Goal: Information Seeking & Learning: Learn about a topic

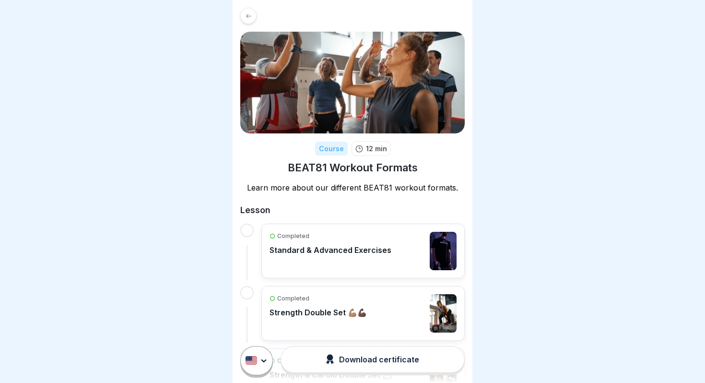
click at [251, 14] on icon at bounding box center [248, 15] width 7 height 7
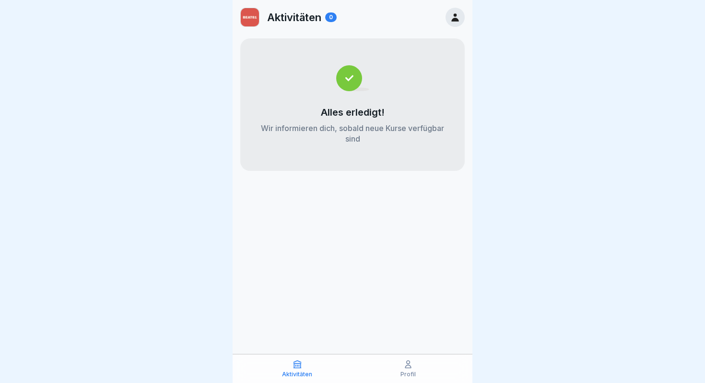
click at [448, 13] on div at bounding box center [454, 17] width 19 height 19
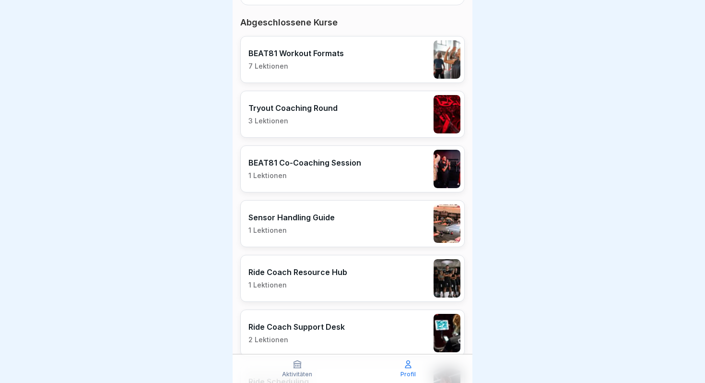
scroll to position [267, 0]
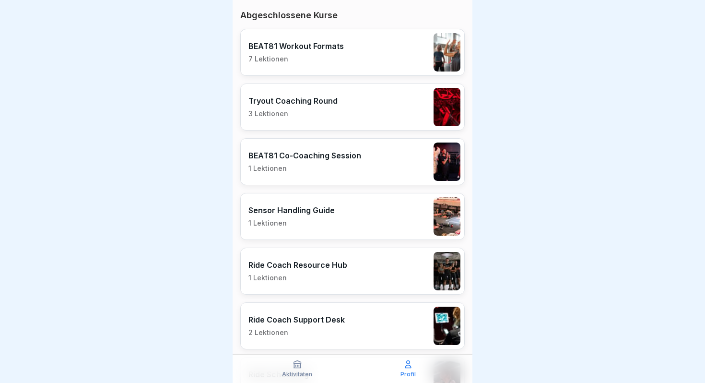
click at [337, 158] on p "BEAT81 Co-Coaching Session" at bounding box center [304, 156] width 113 height 10
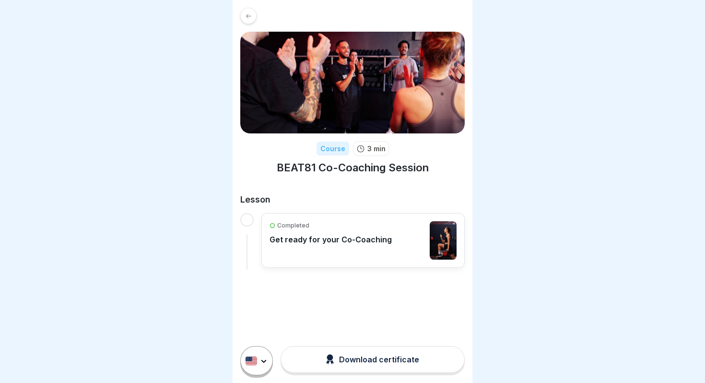
click at [374, 242] on p "Get ready for your Co-Coaching" at bounding box center [330, 239] width 122 height 10
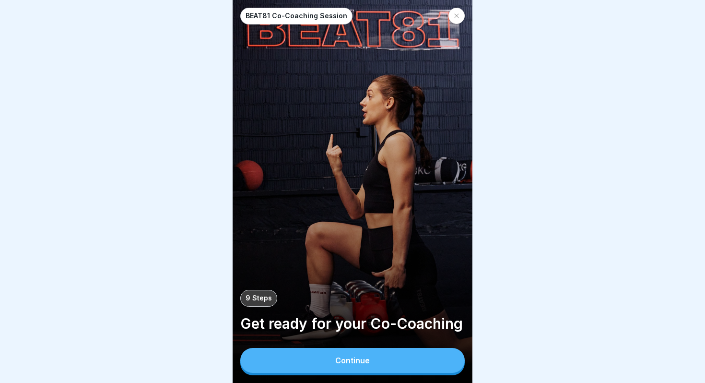
click at [416, 368] on button "Continue" at bounding box center [352, 360] width 224 height 25
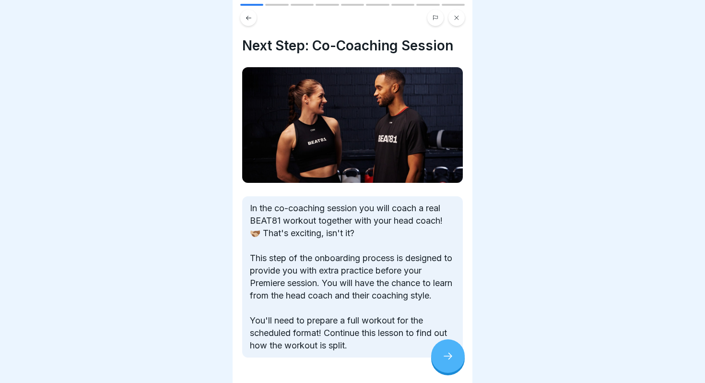
scroll to position [18, 0]
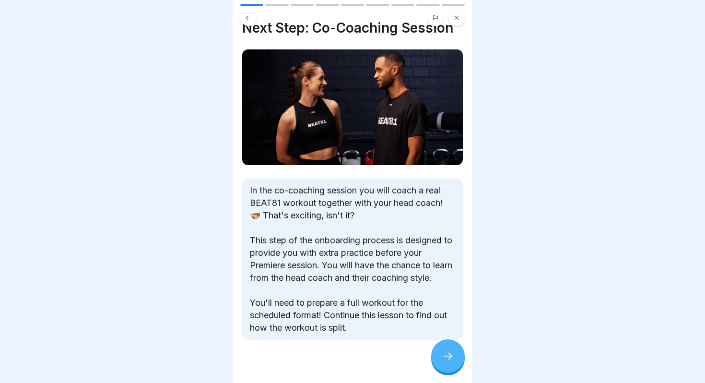
click at [442, 357] on icon at bounding box center [448, 356] width 12 height 12
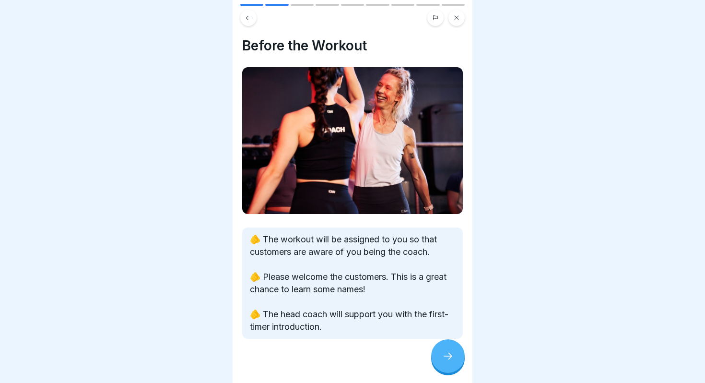
click at [442, 357] on icon at bounding box center [448, 356] width 12 height 12
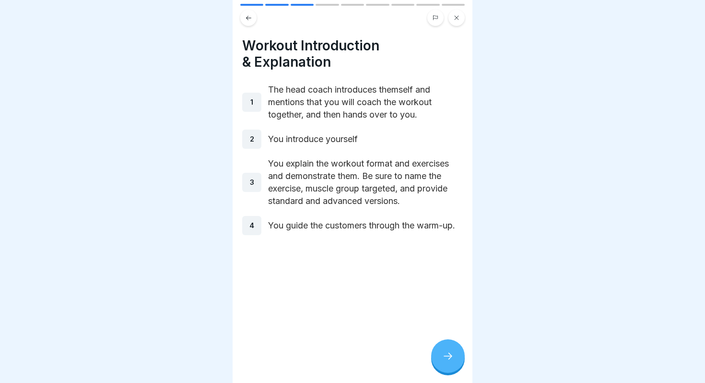
click at [442, 357] on icon at bounding box center [448, 356] width 12 height 12
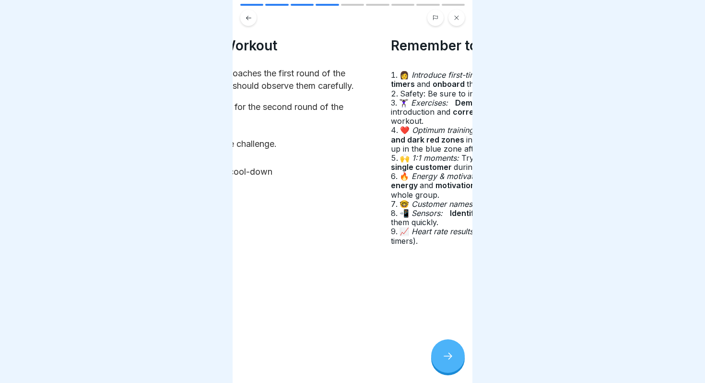
click at [316, 137] on div "3 You coach the challenge." at bounding box center [261, 143] width 221 height 19
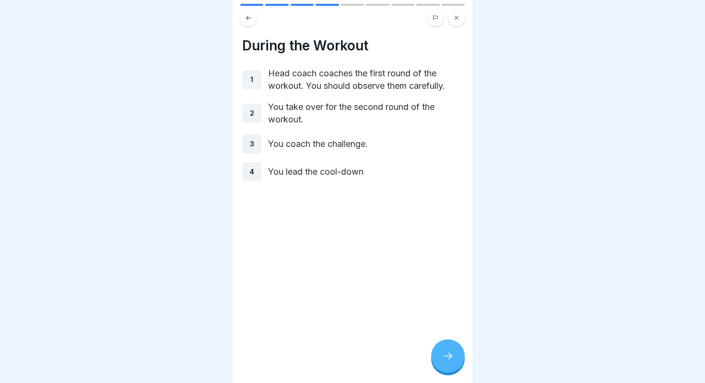
click at [436, 346] on div at bounding box center [448, 356] width 34 height 34
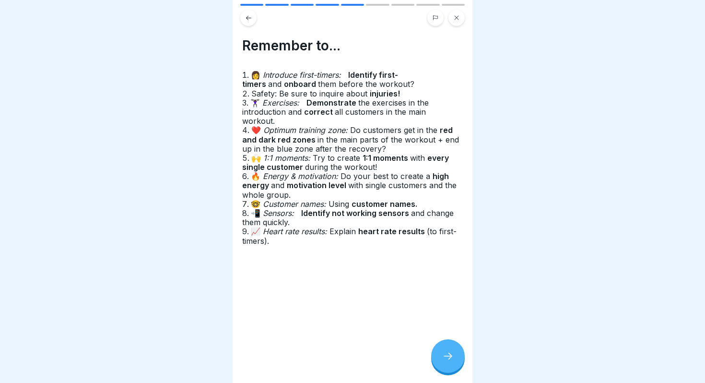
click at [436, 346] on div at bounding box center [448, 356] width 34 height 34
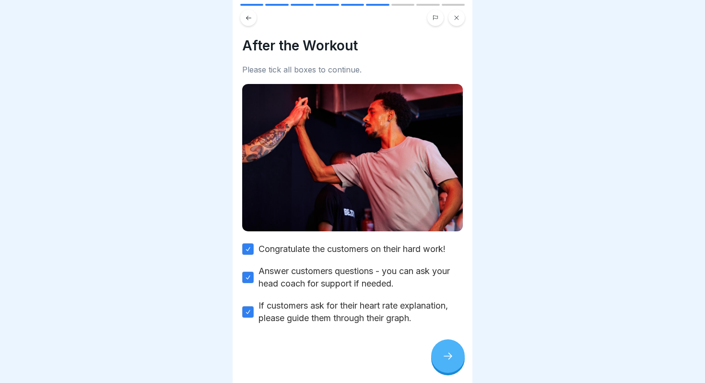
click at [436, 346] on div at bounding box center [448, 356] width 34 height 34
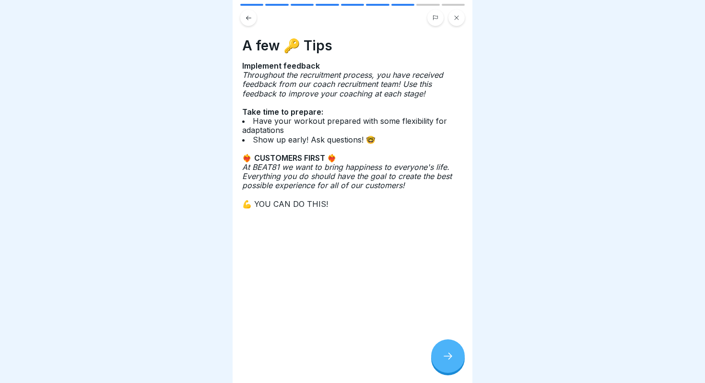
click at [254, 17] on button at bounding box center [248, 18] width 16 height 16
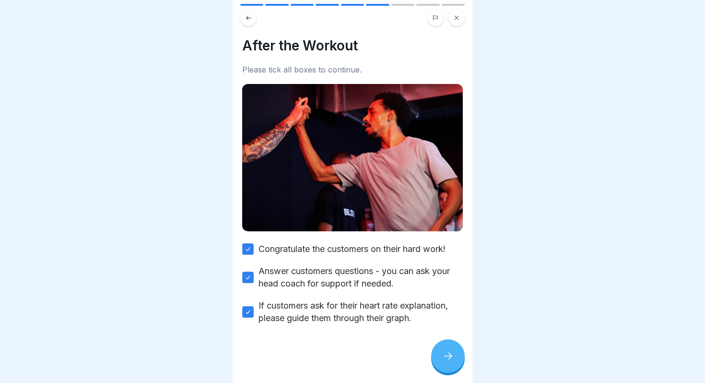
click at [439, 350] on div at bounding box center [448, 356] width 34 height 34
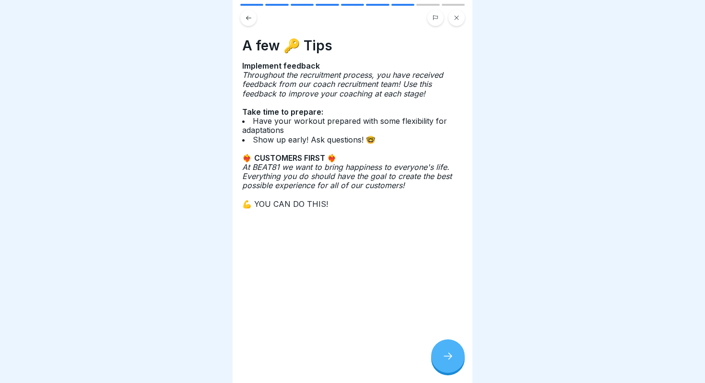
click at [439, 350] on div at bounding box center [448, 356] width 34 height 34
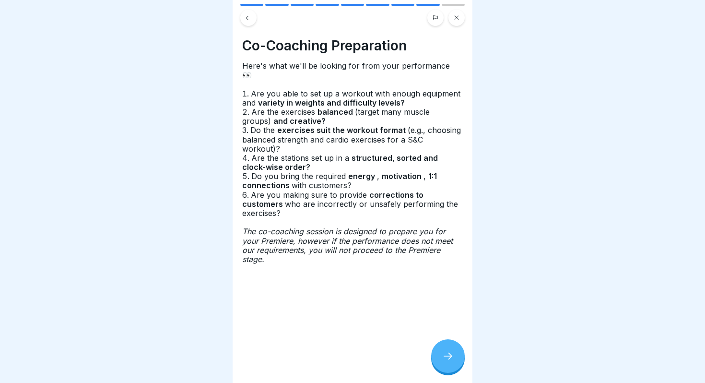
click at [439, 350] on div at bounding box center [448, 356] width 34 height 34
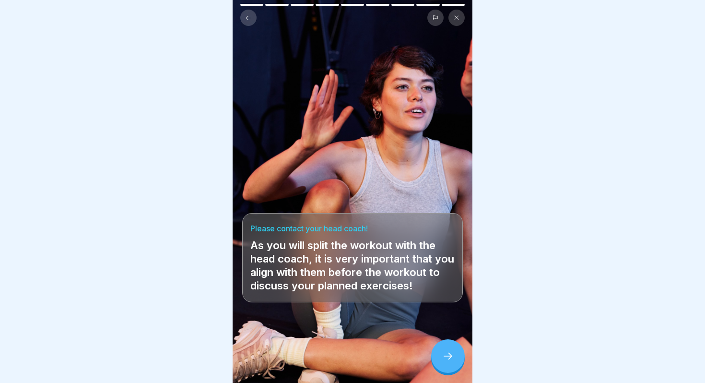
click at [252, 20] on button at bounding box center [248, 18] width 16 height 16
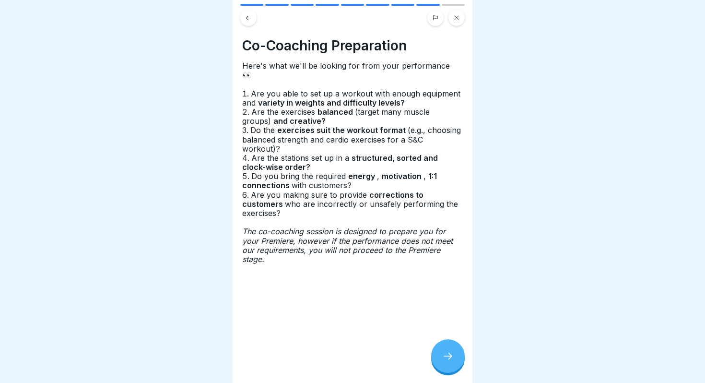
click at [252, 20] on button at bounding box center [248, 18] width 16 height 16
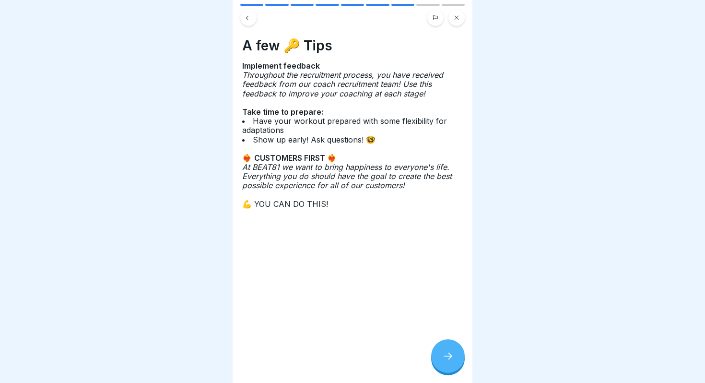
click at [252, 20] on button at bounding box center [248, 18] width 16 height 16
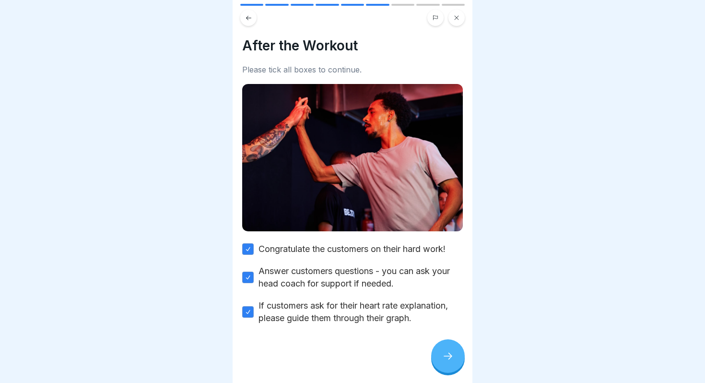
click at [252, 20] on button at bounding box center [248, 18] width 16 height 16
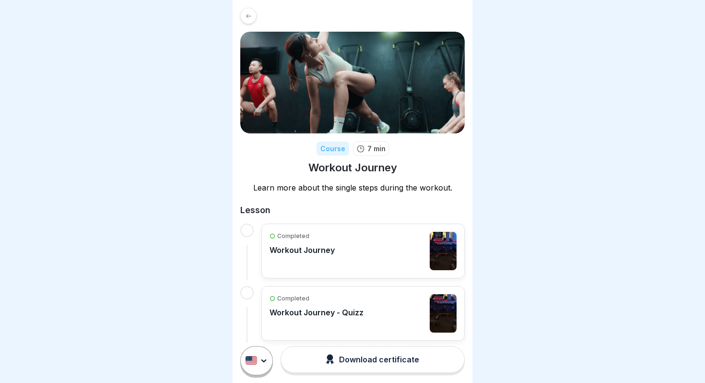
scroll to position [17, 0]
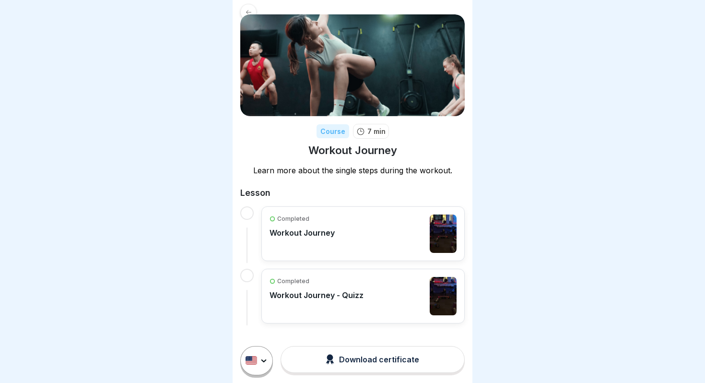
click at [351, 247] on div "Completed Workout Journey" at bounding box center [362, 233] width 187 height 38
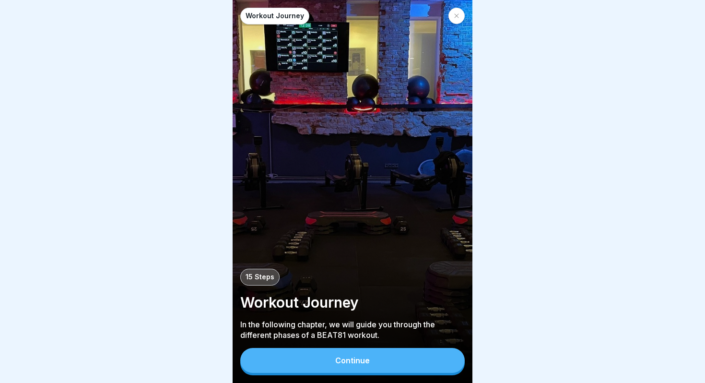
click at [375, 367] on button "Continue" at bounding box center [352, 360] width 224 height 25
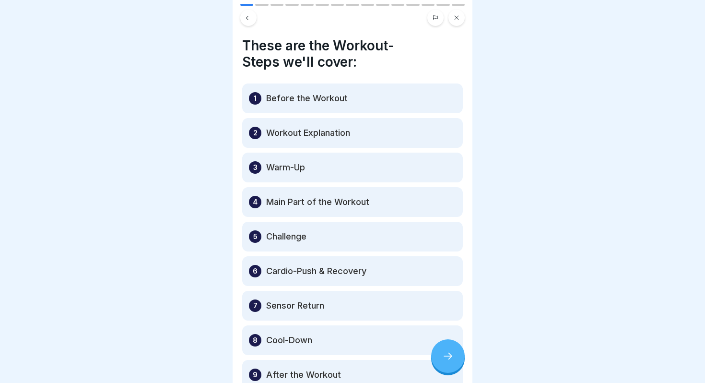
click at [444, 354] on icon at bounding box center [448, 356] width 12 height 12
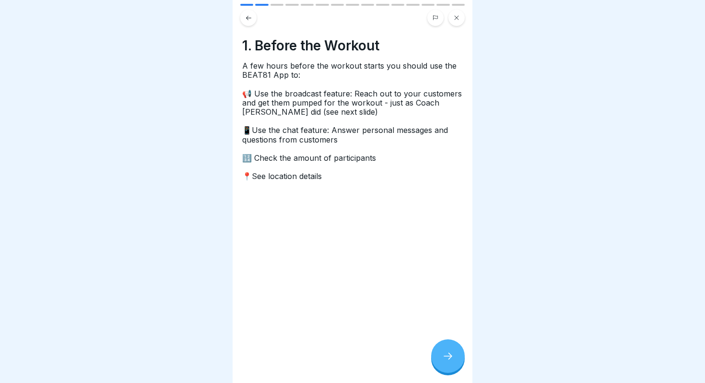
click at [444, 354] on icon at bounding box center [448, 356] width 12 height 12
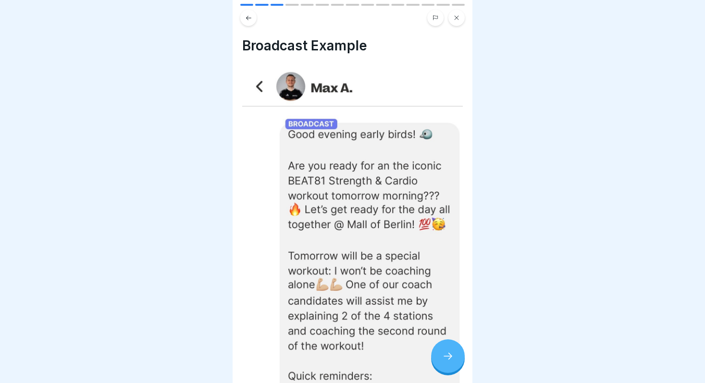
click at [444, 354] on icon at bounding box center [448, 356] width 12 height 12
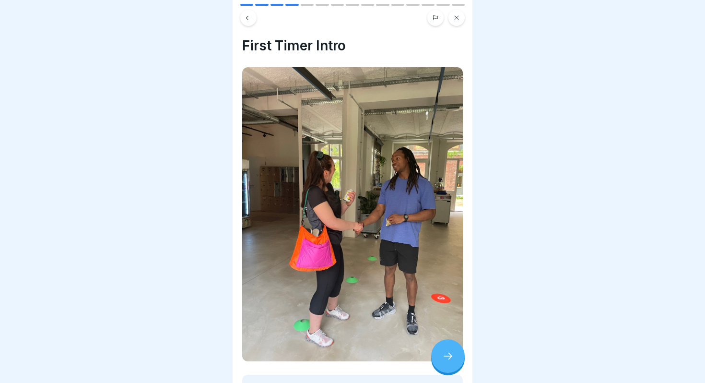
click at [444, 354] on icon at bounding box center [448, 356] width 12 height 12
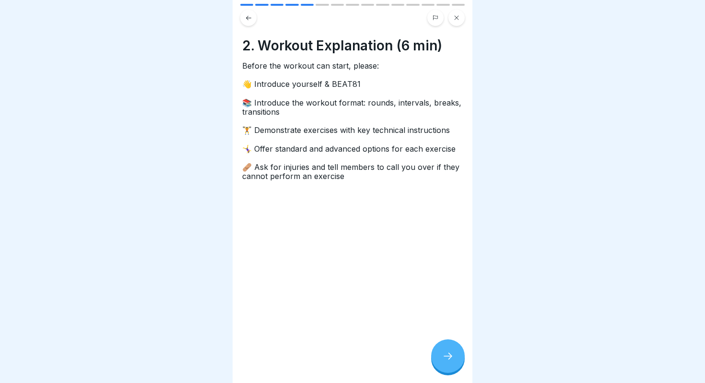
click at [444, 354] on icon at bounding box center [448, 356] width 12 height 12
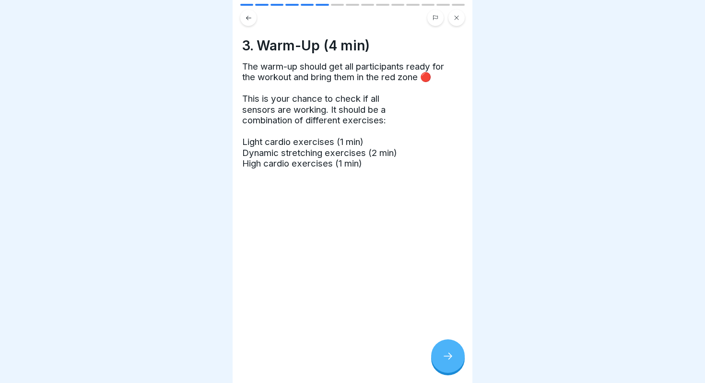
click at [444, 354] on icon at bounding box center [448, 356] width 12 height 12
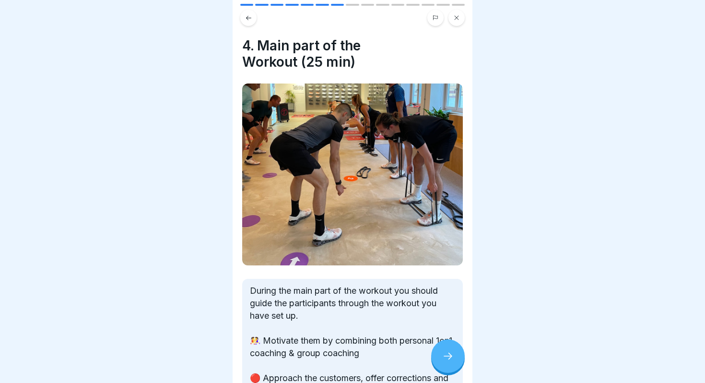
click at [252, 21] on button at bounding box center [248, 18] width 16 height 16
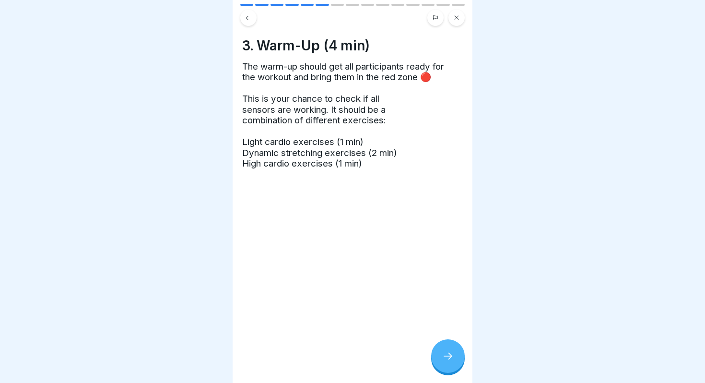
click at [448, 352] on icon at bounding box center [448, 356] width 12 height 12
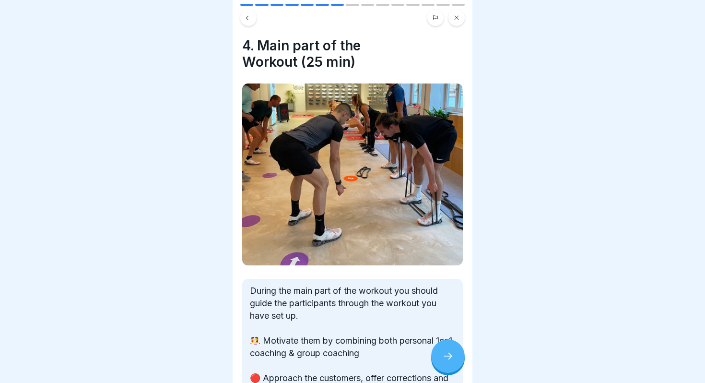
click at [448, 352] on icon at bounding box center [448, 356] width 12 height 12
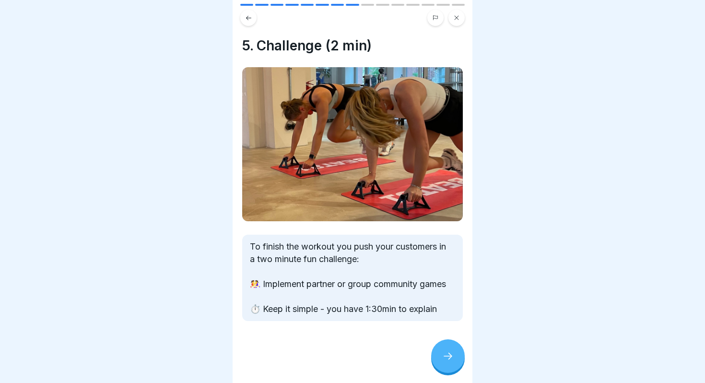
click at [448, 352] on icon at bounding box center [448, 356] width 12 height 12
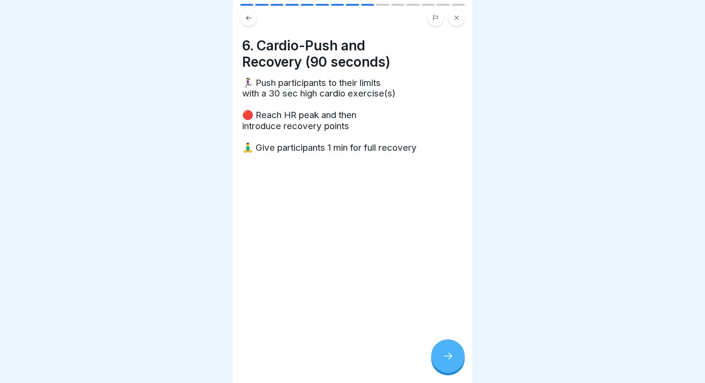
click at [448, 352] on icon at bounding box center [448, 356] width 12 height 12
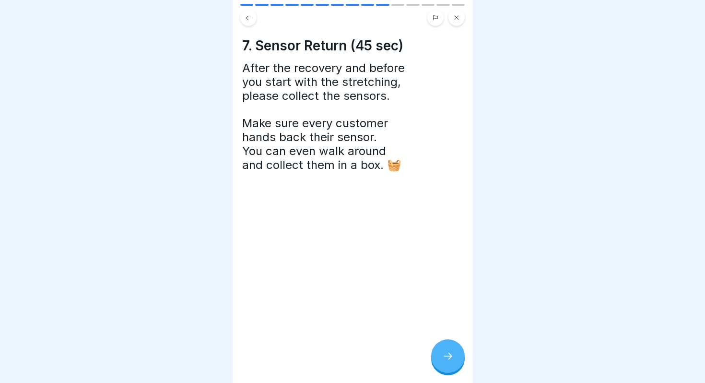
click at [448, 352] on icon at bounding box center [448, 356] width 12 height 12
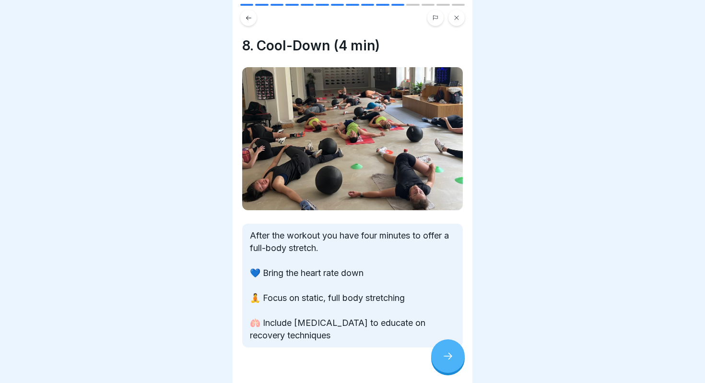
click at [448, 352] on icon at bounding box center [448, 356] width 12 height 12
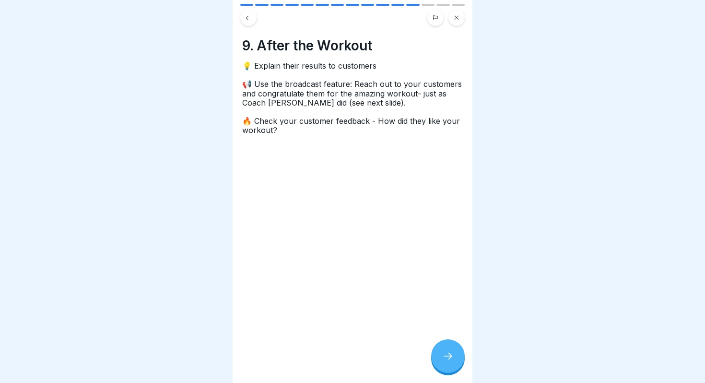
click at [448, 352] on icon at bounding box center [448, 356] width 12 height 12
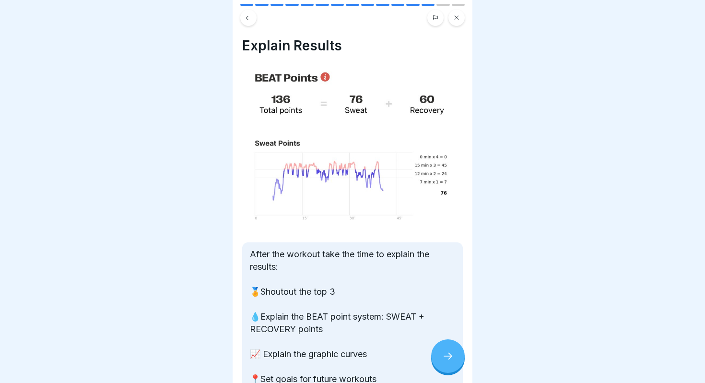
click at [243, 18] on button at bounding box center [248, 18] width 16 height 16
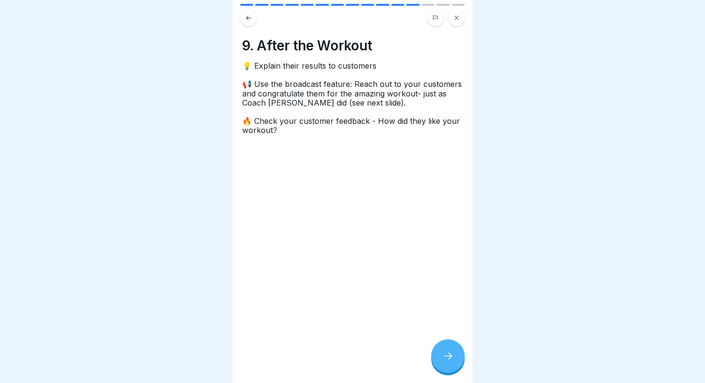
click at [243, 18] on button at bounding box center [248, 18] width 16 height 16
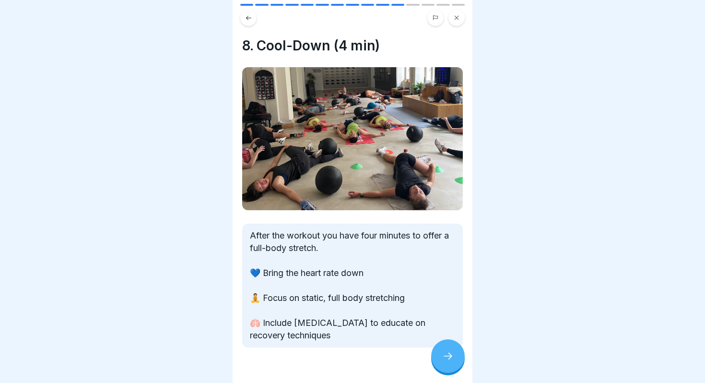
click at [243, 18] on button at bounding box center [248, 18] width 16 height 16
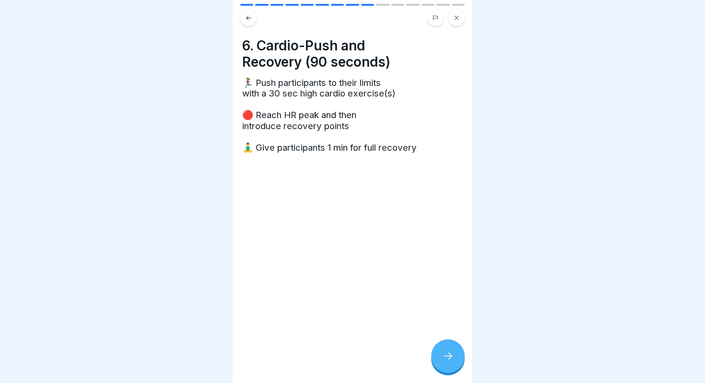
click at [243, 18] on button at bounding box center [248, 18] width 16 height 16
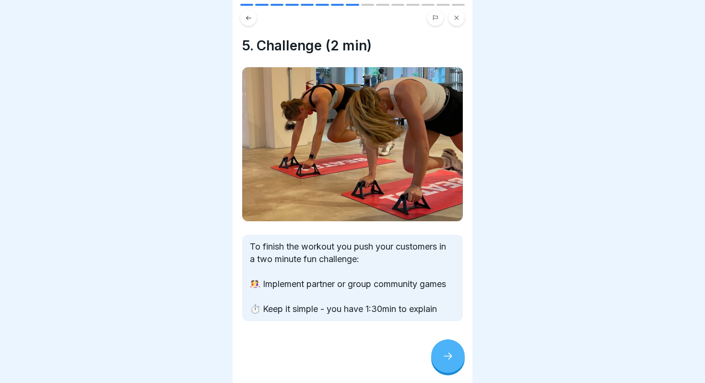
click at [243, 18] on button at bounding box center [248, 18] width 16 height 16
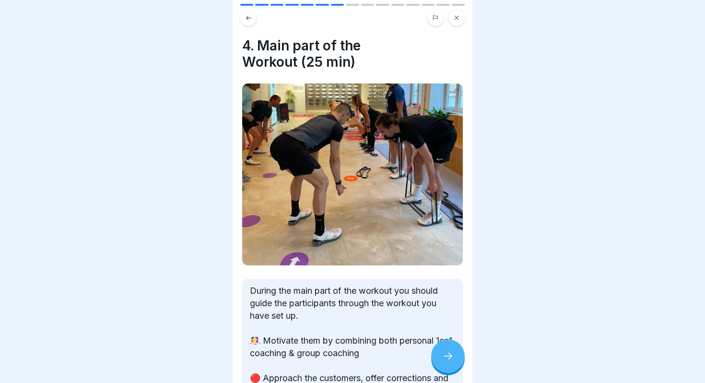
click at [449, 352] on icon at bounding box center [448, 356] width 12 height 12
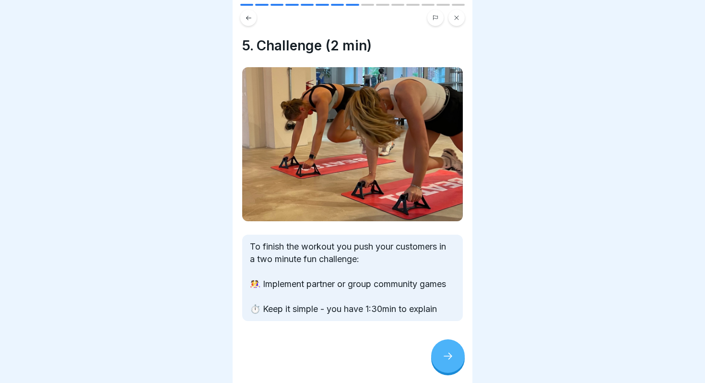
click at [449, 352] on icon at bounding box center [448, 356] width 12 height 12
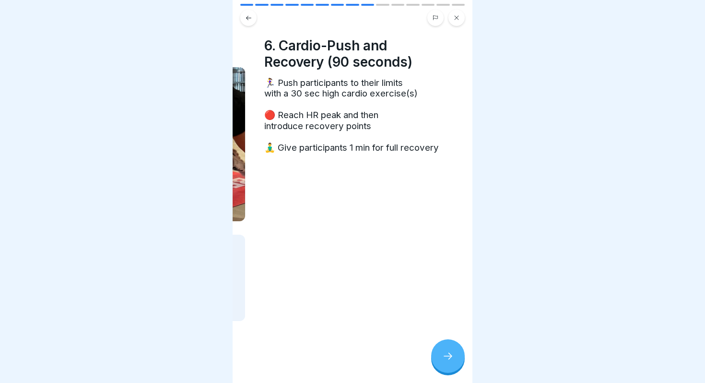
click at [286, 118] on div "🏃‍♀️ Push participants to their limits with a 30 sec high cardio exercise(s) 🔴 …" at bounding box center [374, 120] width 221 height 84
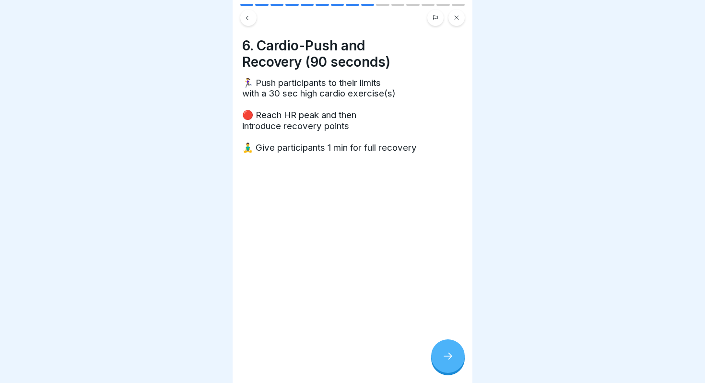
click at [443, 354] on icon at bounding box center [448, 356] width 12 height 12
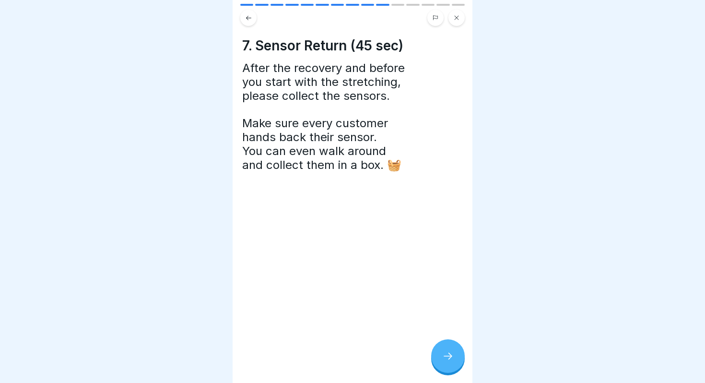
click at [443, 354] on icon at bounding box center [448, 356] width 12 height 12
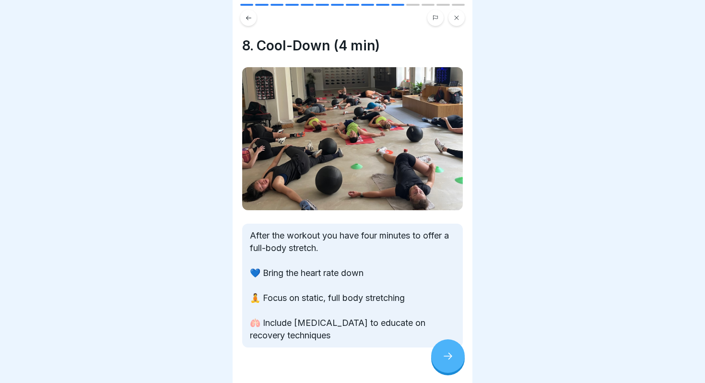
click at [443, 354] on icon at bounding box center [448, 356] width 12 height 12
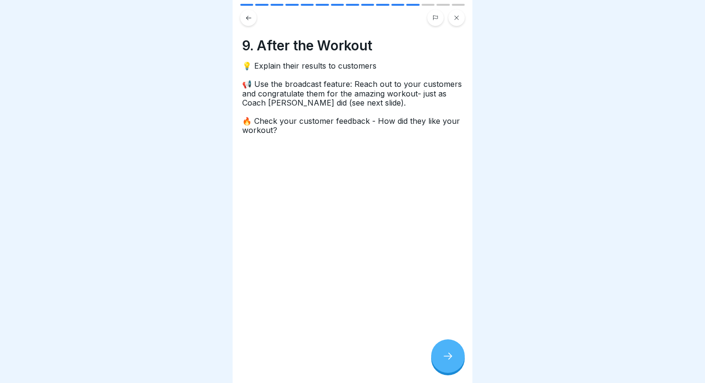
click at [443, 354] on icon at bounding box center [448, 356] width 12 height 12
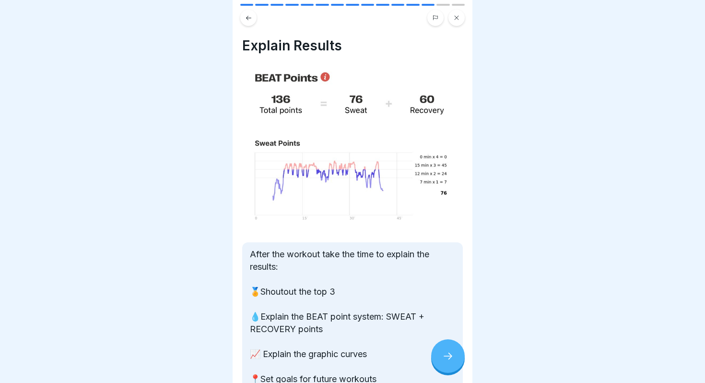
click at [443, 354] on icon at bounding box center [448, 356] width 12 height 12
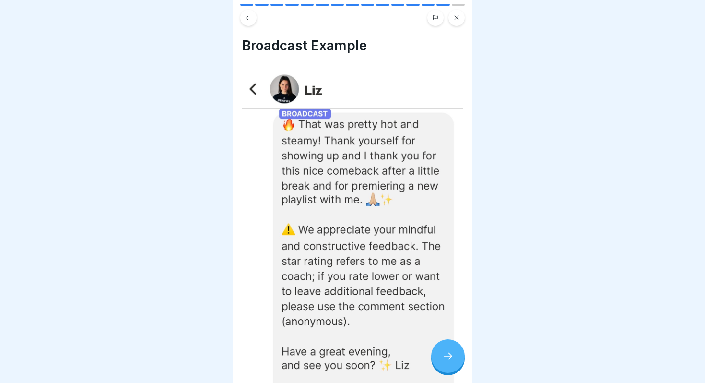
click at [443, 354] on icon at bounding box center [448, 356] width 12 height 12
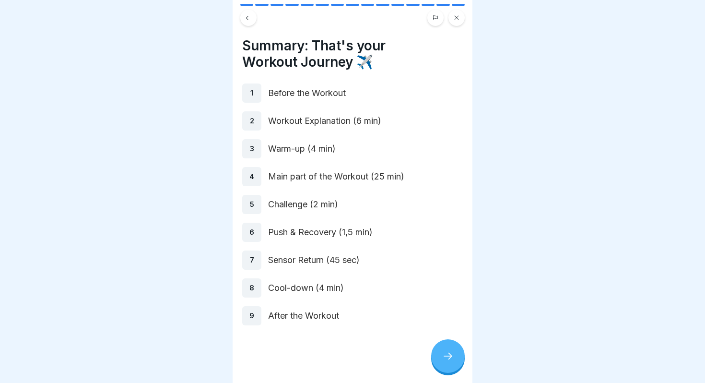
click at [444, 355] on icon at bounding box center [448, 356] width 12 height 12
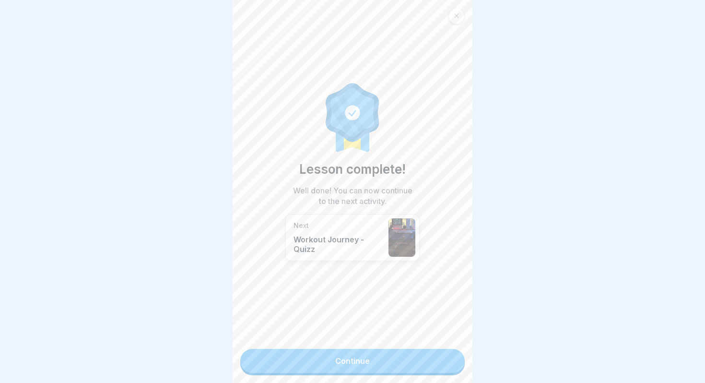
click at [444, 355] on link "Continue" at bounding box center [352, 361] width 224 height 24
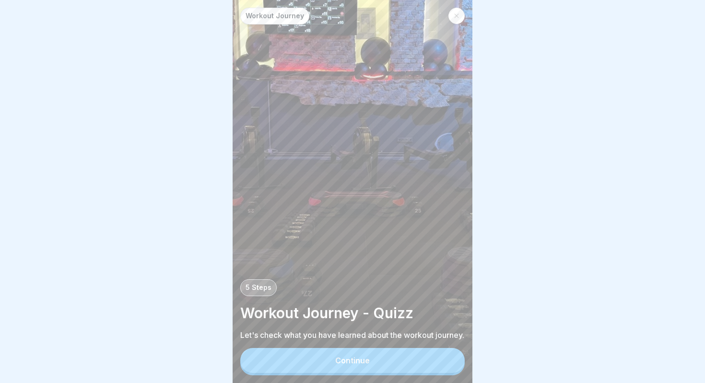
click at [455, 15] on icon at bounding box center [457, 16] width 6 height 6
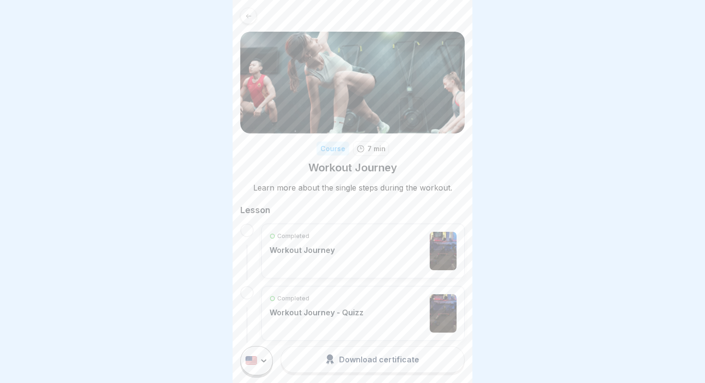
click at [455, 15] on link at bounding box center [352, 16] width 224 height 16
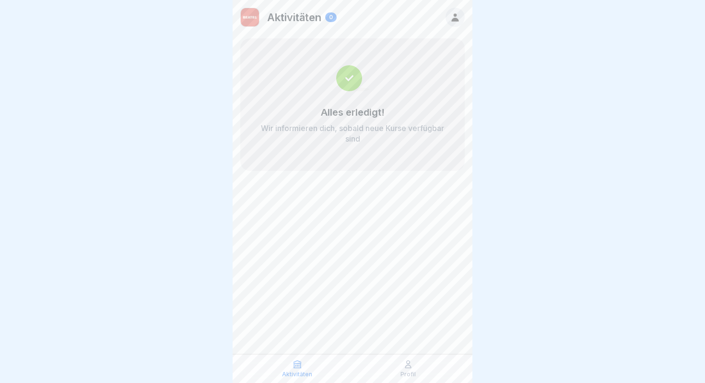
click at [469, 17] on div "Aktivitäten 0" at bounding box center [353, 17] width 240 height 35
click at [459, 17] on icon at bounding box center [455, 17] width 11 height 11
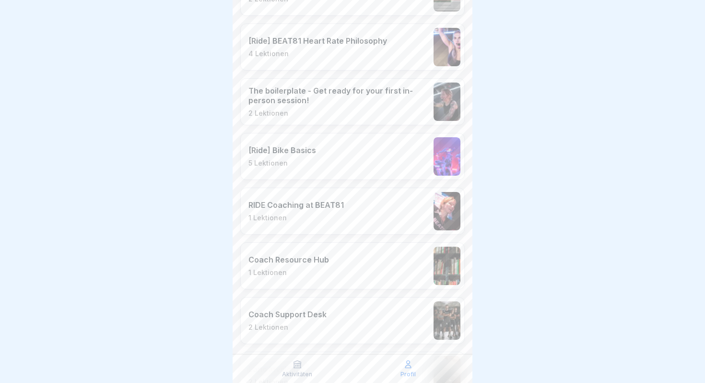
scroll to position [981, 0]
click at [317, 154] on div "[Ride] Bike Basics 5 Lektionen" at bounding box center [352, 158] width 224 height 47
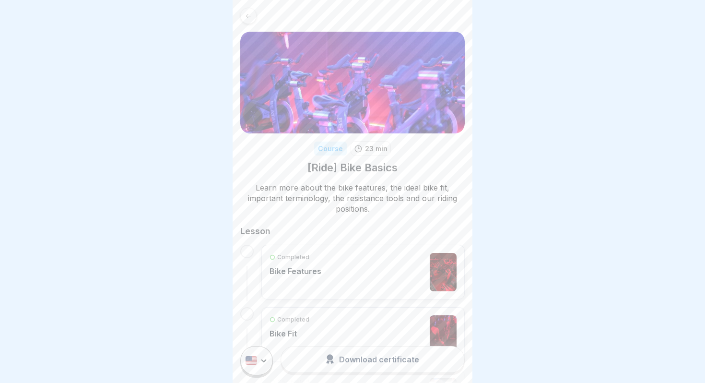
click at [247, 12] on icon at bounding box center [248, 15] width 7 height 7
